Goal: Information Seeking & Learning: Learn about a topic

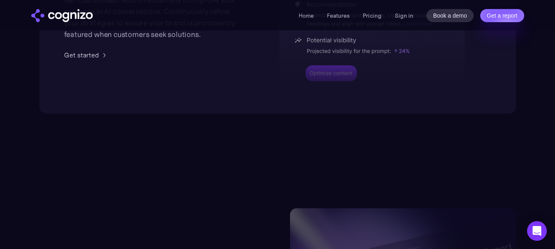
scroll to position [1848, 0]
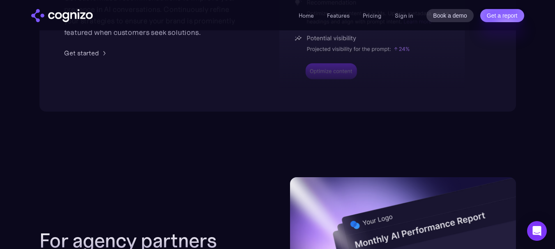
click at [326, 68] on div at bounding box center [372, 35] width 186 height 121
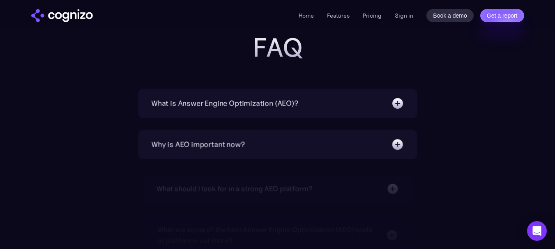
scroll to position [2629, 0]
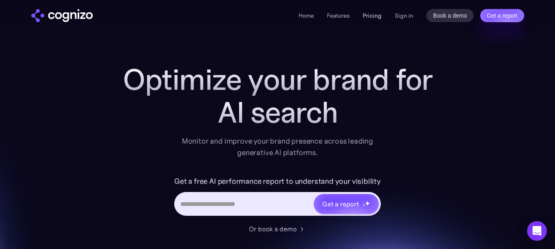
click at [371, 18] on link "Pricing" at bounding box center [372, 15] width 19 height 7
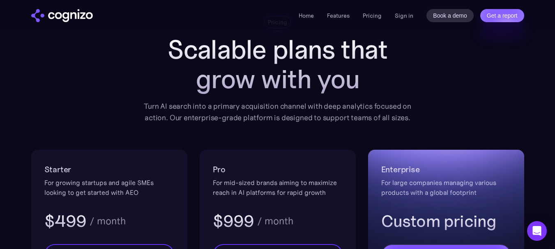
scroll to position [41, 0]
